Goal: Task Accomplishment & Management: Complete application form

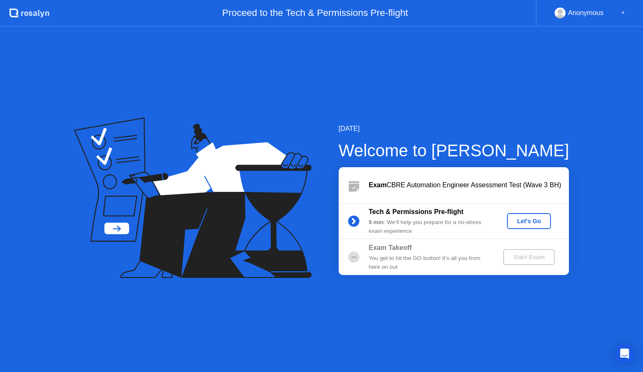
click at [526, 226] on button "Let's Go" at bounding box center [529, 221] width 44 height 16
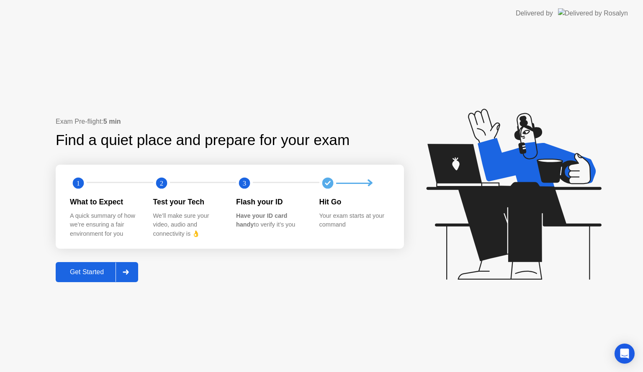
click at [87, 270] on div "Get Started" at bounding box center [86, 273] width 57 height 8
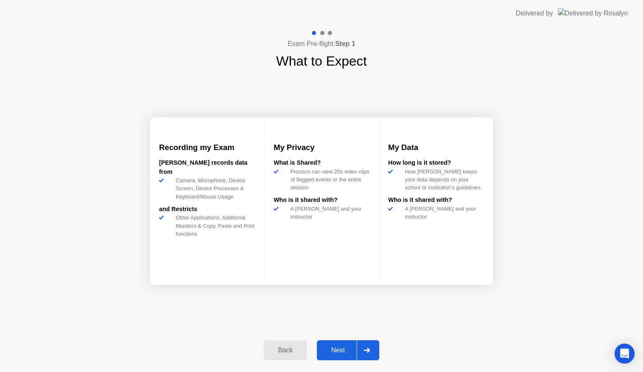
click at [339, 351] on div "Next" at bounding box center [337, 351] width 37 height 8
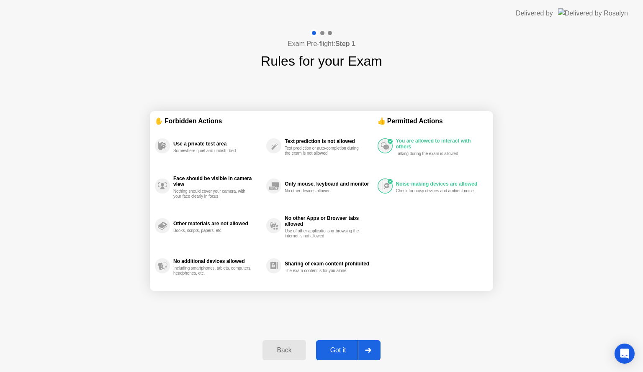
click at [340, 349] on div "Got it" at bounding box center [337, 351] width 39 height 8
select select "**********"
select select "*******"
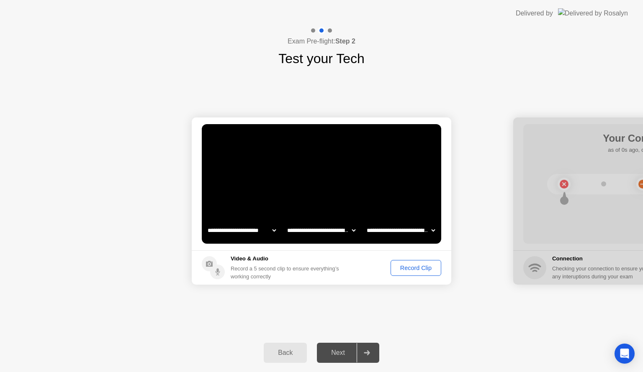
click at [418, 268] on div "Record Clip" at bounding box center [415, 268] width 45 height 7
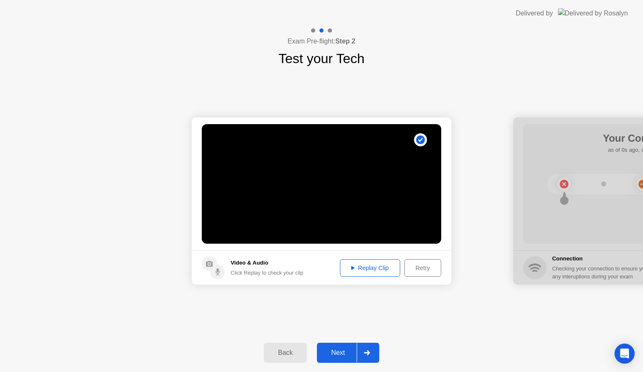
click at [338, 359] on button "Next" at bounding box center [348, 353] width 62 height 20
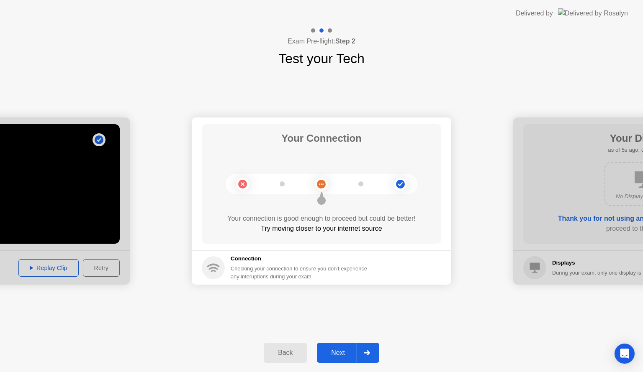
click at [344, 351] on div "Next" at bounding box center [337, 353] width 37 height 8
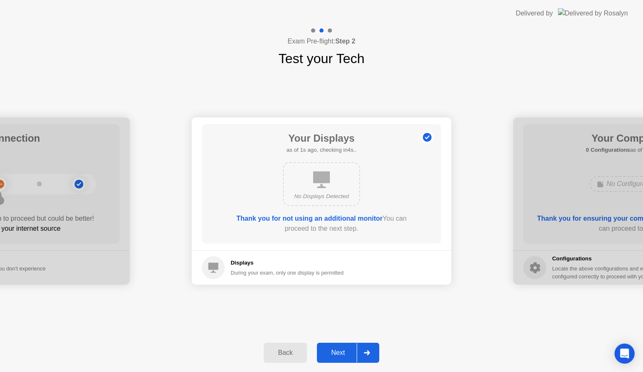
click at [341, 351] on div "Next" at bounding box center [337, 353] width 37 height 8
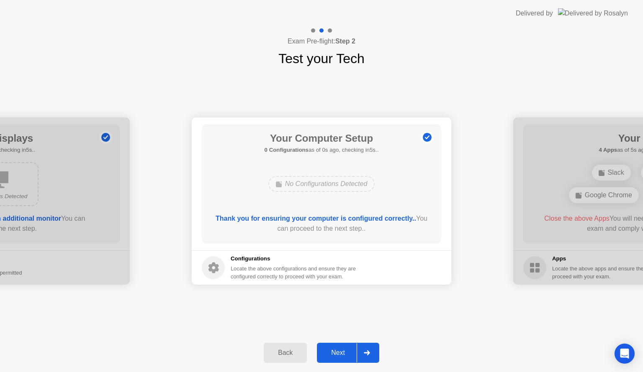
click at [337, 351] on div "Next" at bounding box center [337, 353] width 37 height 8
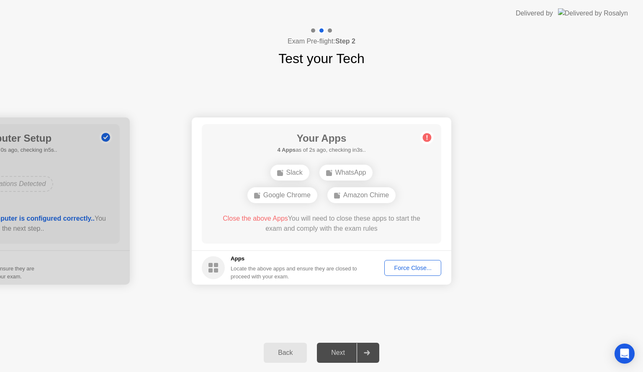
click at [410, 265] on div "Force Close..." at bounding box center [412, 268] width 51 height 7
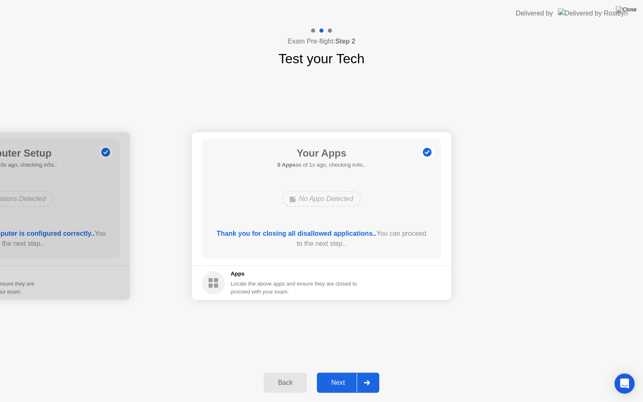
click at [347, 372] on div "Next" at bounding box center [337, 383] width 37 height 8
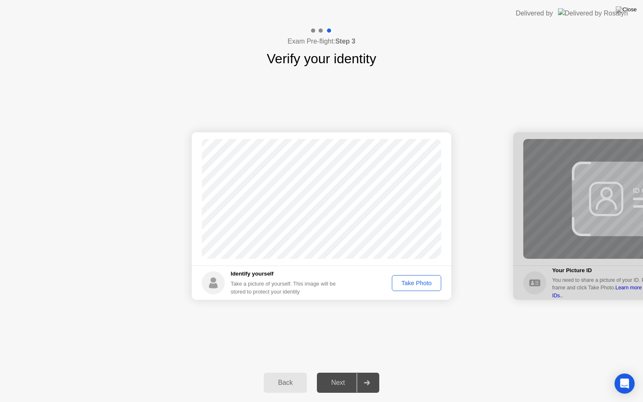
click at [408, 282] on div "Take Photo" at bounding box center [417, 283] width 44 height 7
click at [415, 283] on div "Retake" at bounding box center [422, 283] width 33 height 7
click at [414, 283] on div "Take Photo" at bounding box center [417, 283] width 44 height 7
click at [345, 372] on div "Next" at bounding box center [337, 383] width 37 height 8
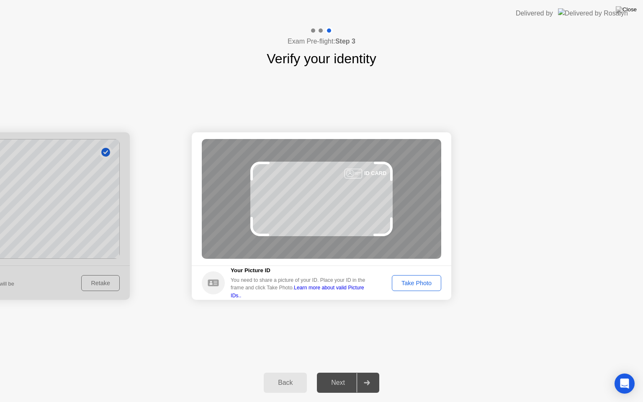
click at [417, 280] on div "Take Photo" at bounding box center [417, 283] width 44 height 7
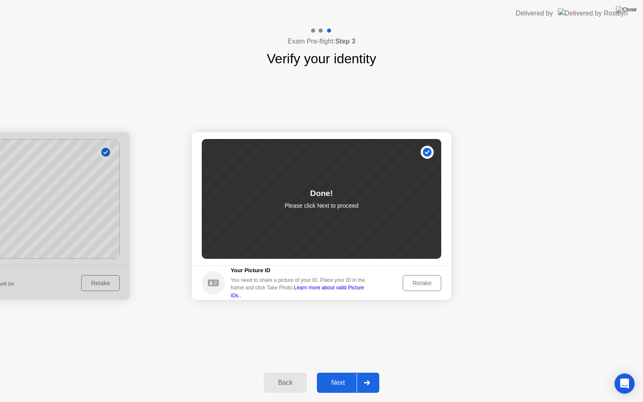
click at [333, 372] on div "Next" at bounding box center [337, 383] width 37 height 8
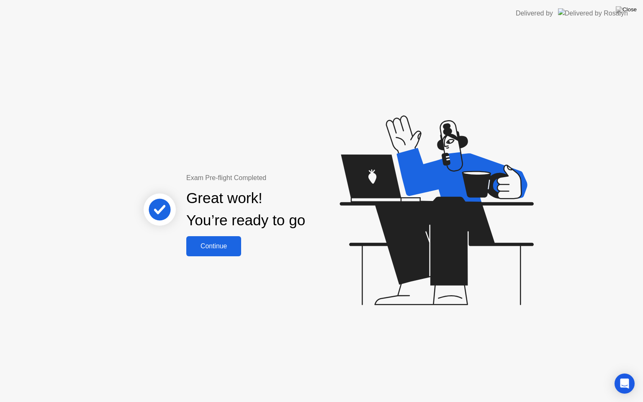
click at [216, 251] on button "Continue" at bounding box center [213, 246] width 55 height 20
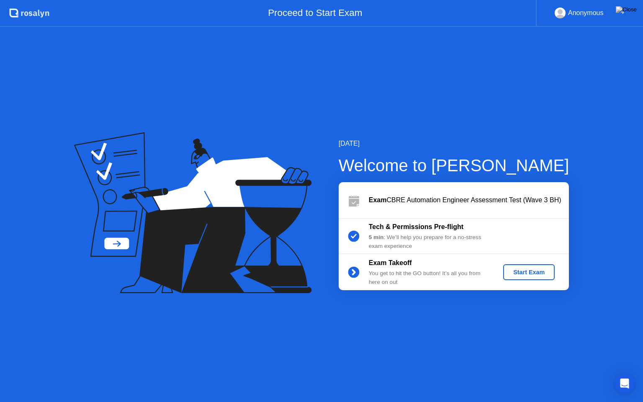
click at [523, 272] on div "Start Exam" at bounding box center [528, 272] width 45 height 7
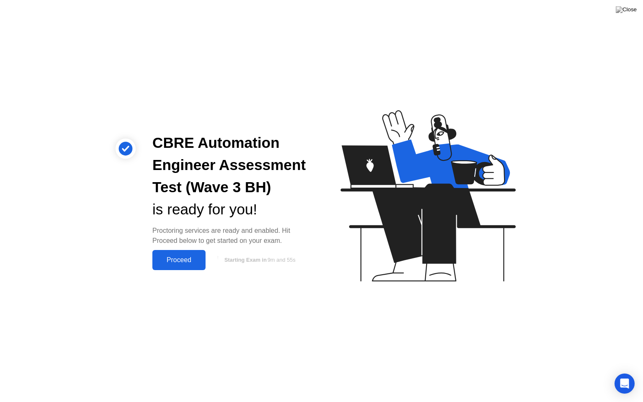
click at [182, 259] on div "Proceed" at bounding box center [179, 260] width 48 height 8
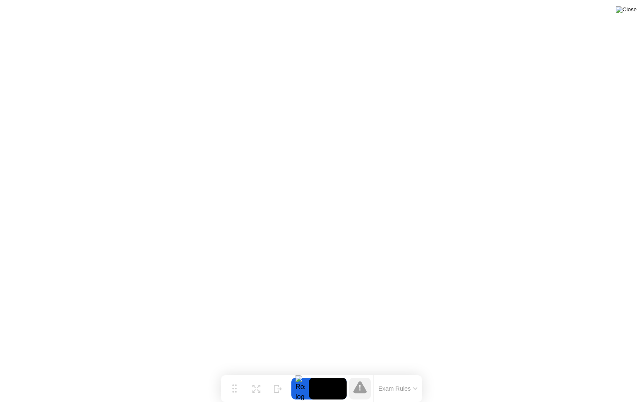
click at [633, 10] on img at bounding box center [626, 9] width 21 height 7
